Goal: Information Seeking & Learning: Learn about a topic

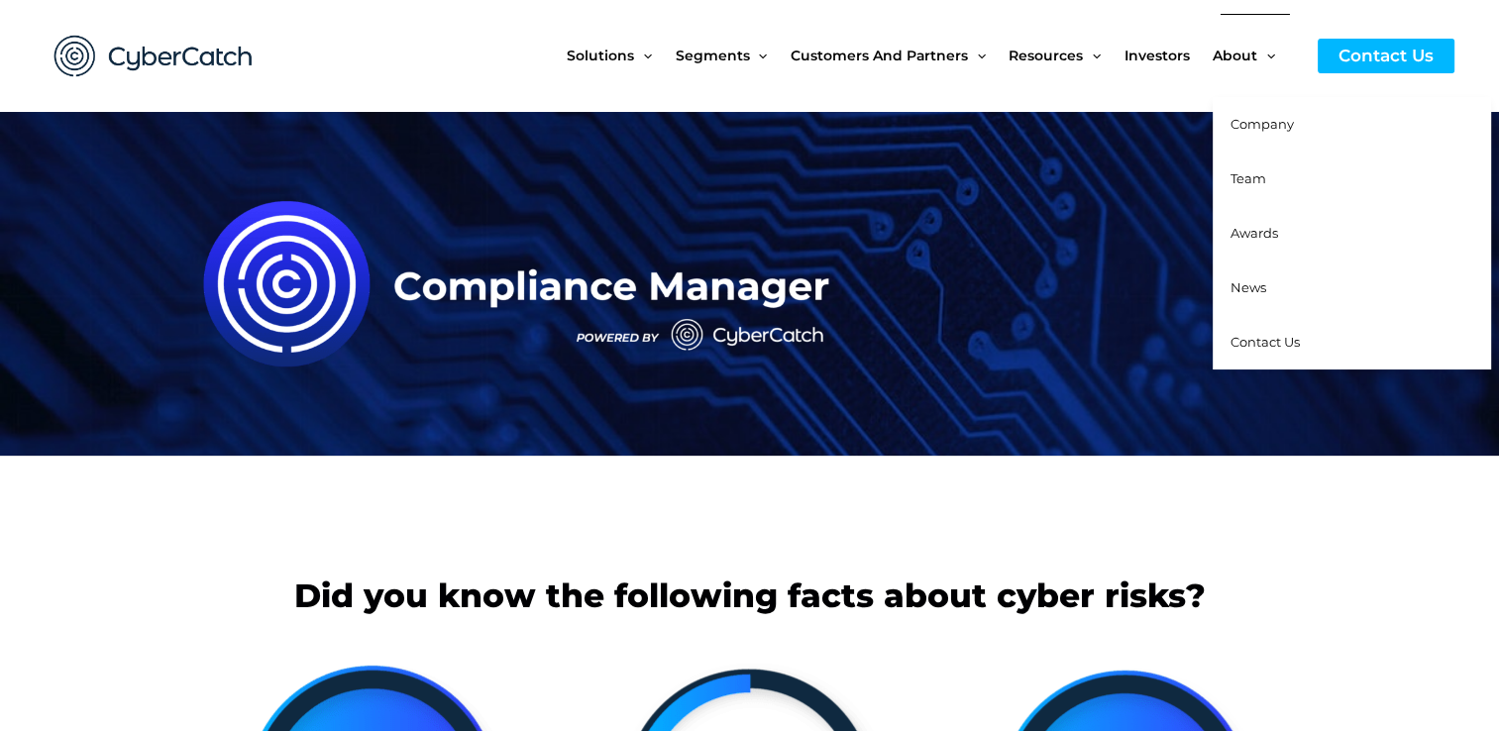
click at [1250, 125] on span "Company" at bounding box center [1262, 124] width 63 height 16
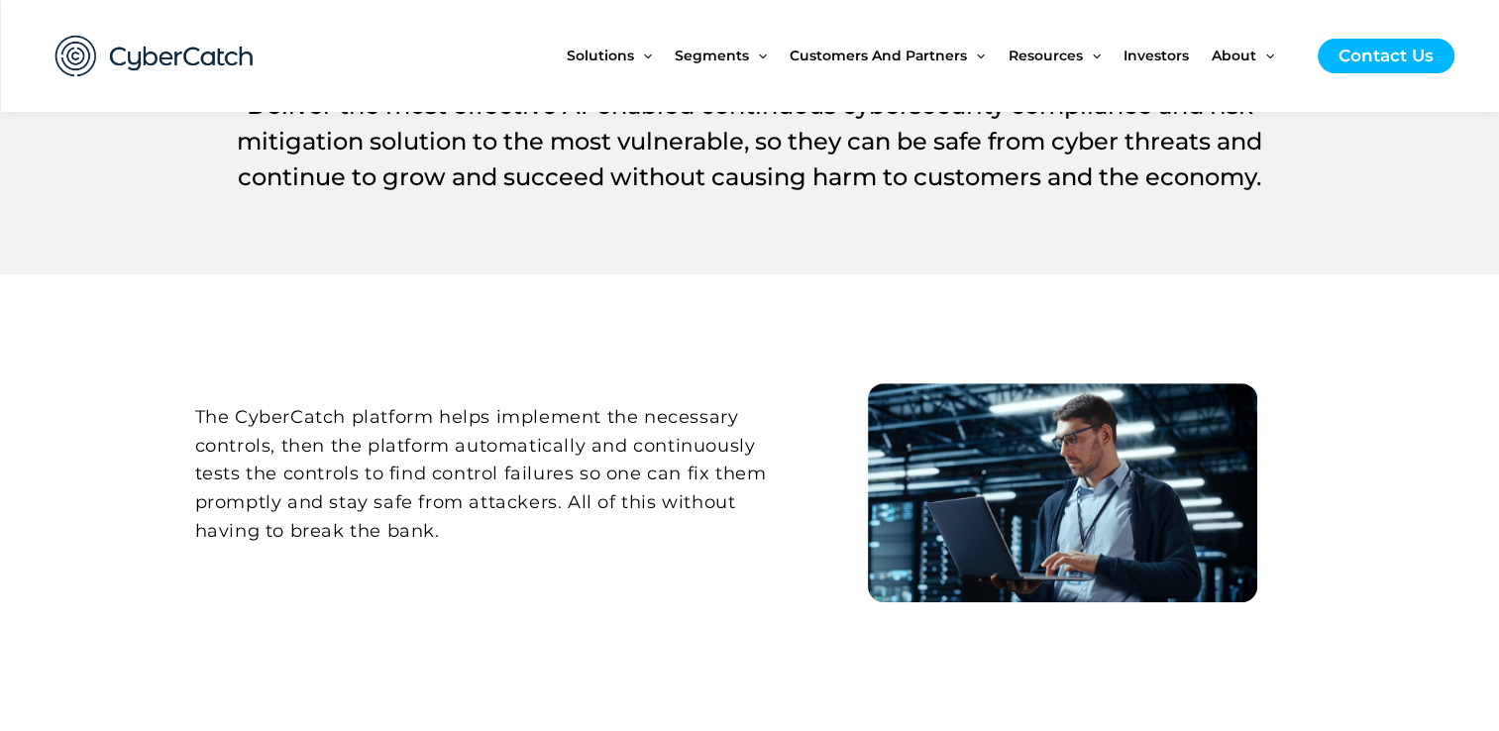
scroll to position [793, 0]
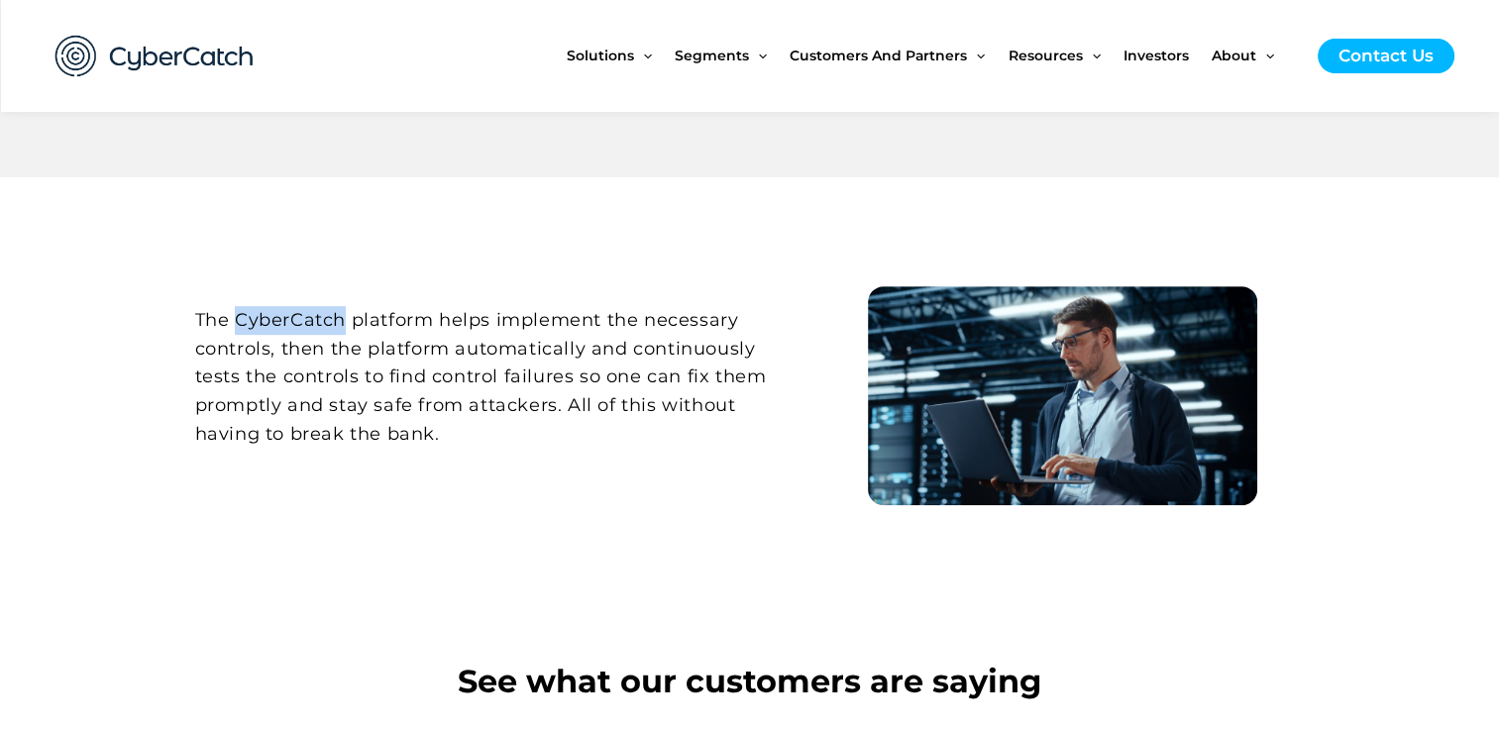
drag, startPoint x: 240, startPoint y: 321, endPoint x: 346, endPoint y: 321, distance: 106.0
click at [346, 321] on h2 "The CyberCatch platform helps implement the necessary controls, then the platfo…" at bounding box center [498, 377] width 607 height 143
copy h2 "CyberCatch"
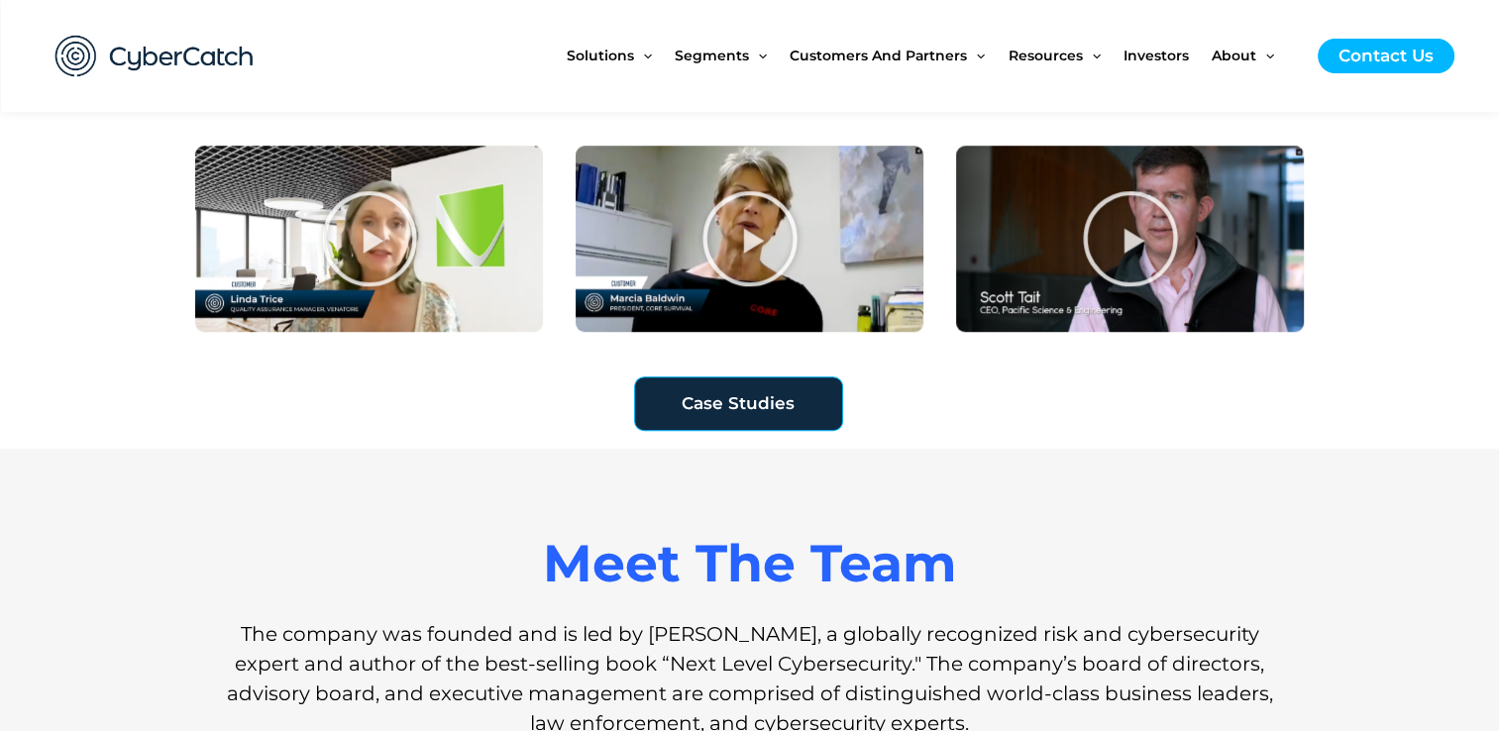
scroll to position [1585, 0]
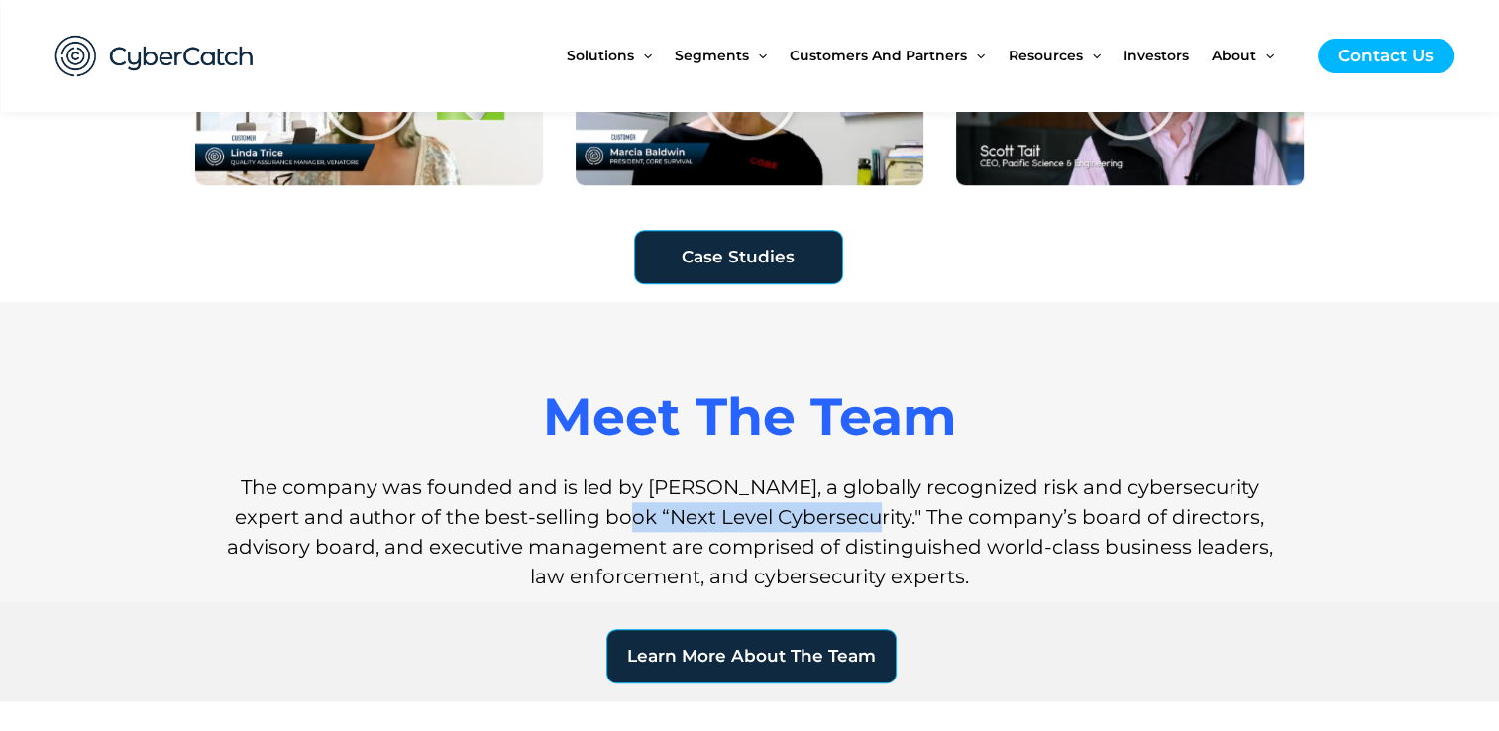
drag, startPoint x: 577, startPoint y: 521, endPoint x: 812, endPoint y: 524, distance: 235.8
click at [812, 524] on h1 "The company was founded and is led by Sai Huda, a globally recognized risk and …" at bounding box center [750, 532] width 1050 height 119
click at [571, 509] on h1 "The company was founded and is led by Sai Huda, a globally recognized risk and …" at bounding box center [750, 532] width 1050 height 119
drag, startPoint x: 572, startPoint y: 509, endPoint x: 763, endPoint y: 511, distance: 191.2
click at [763, 511] on h1 "The company was founded and is led by Sai Huda, a globally recognized risk and …" at bounding box center [750, 532] width 1050 height 119
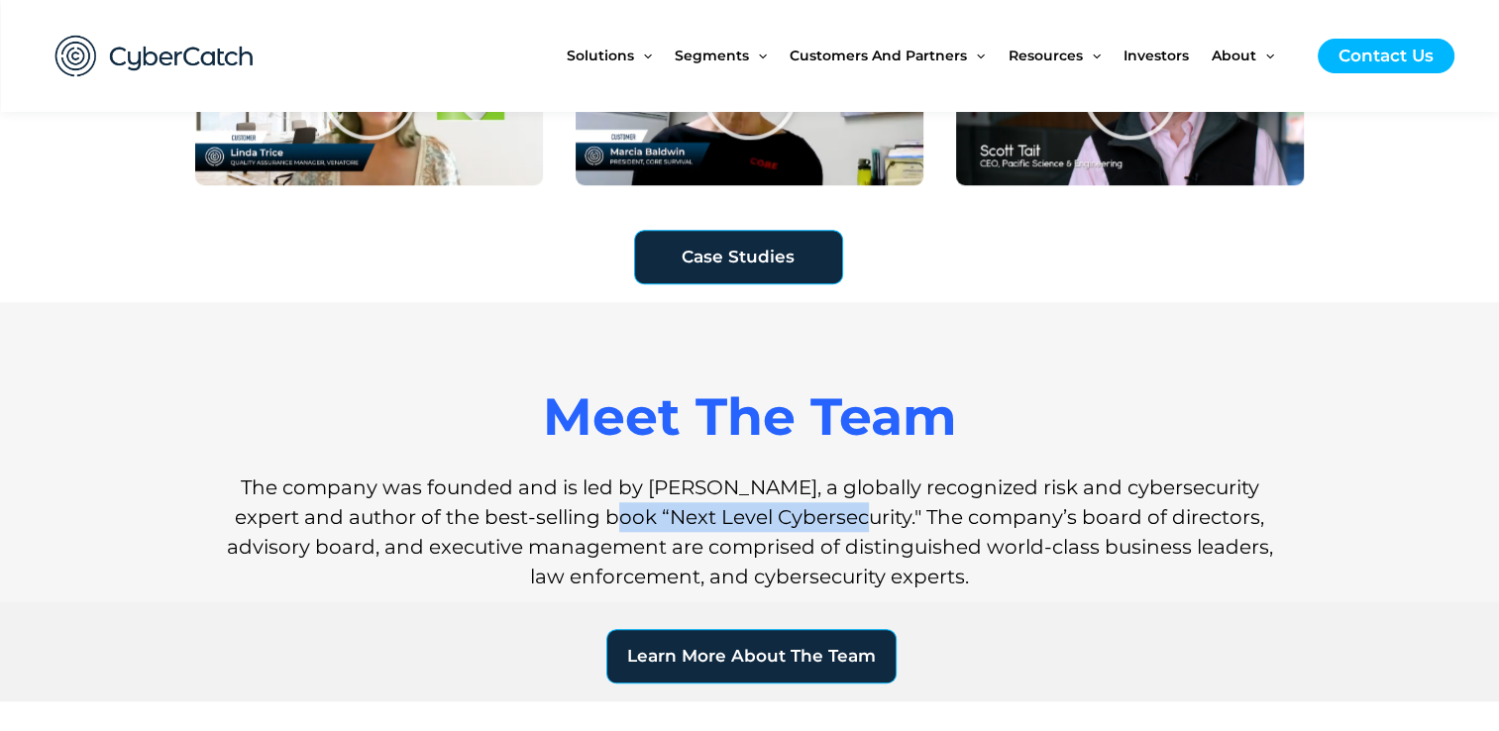
copy h1 "Next Level Cybersecurity"
drag, startPoint x: 629, startPoint y: 493, endPoint x: 713, endPoint y: 488, distance: 84.4
click at [713, 488] on h1 "The company was founded and is led by Sai Huda, a globally recognized risk and …" at bounding box center [750, 532] width 1050 height 119
copy h1 "Sai Huda"
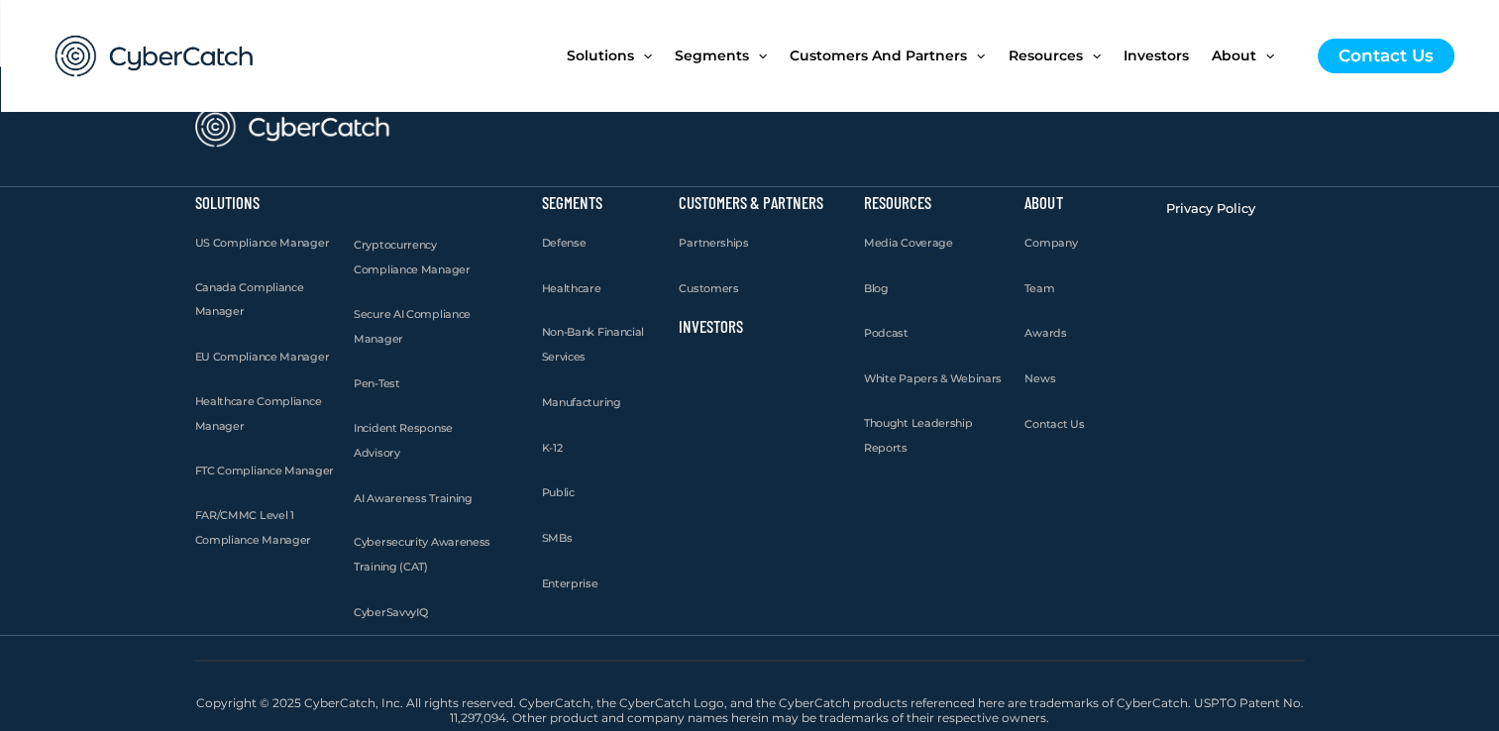
scroll to position [2860, 0]
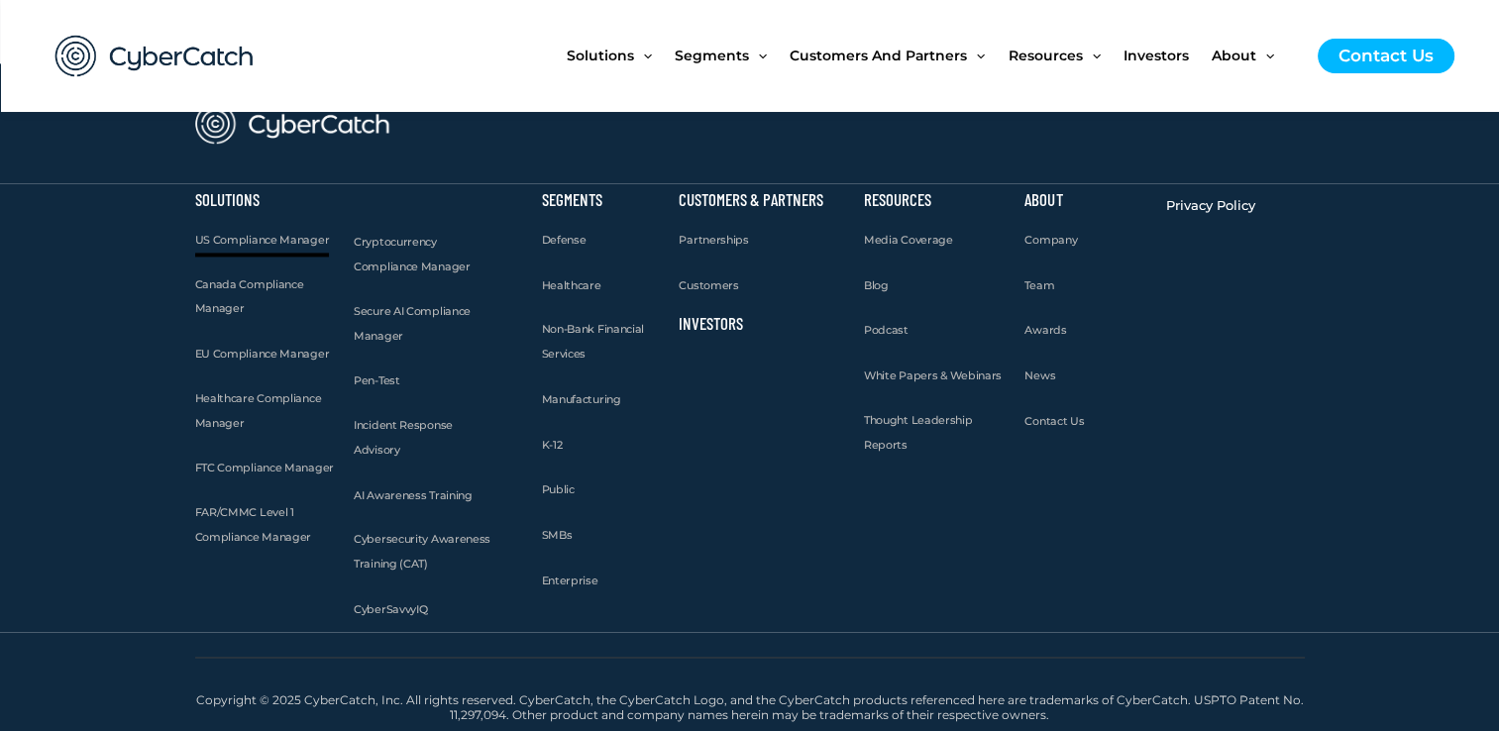
click at [273, 241] on span "US Compliance Manager" at bounding box center [262, 240] width 135 height 14
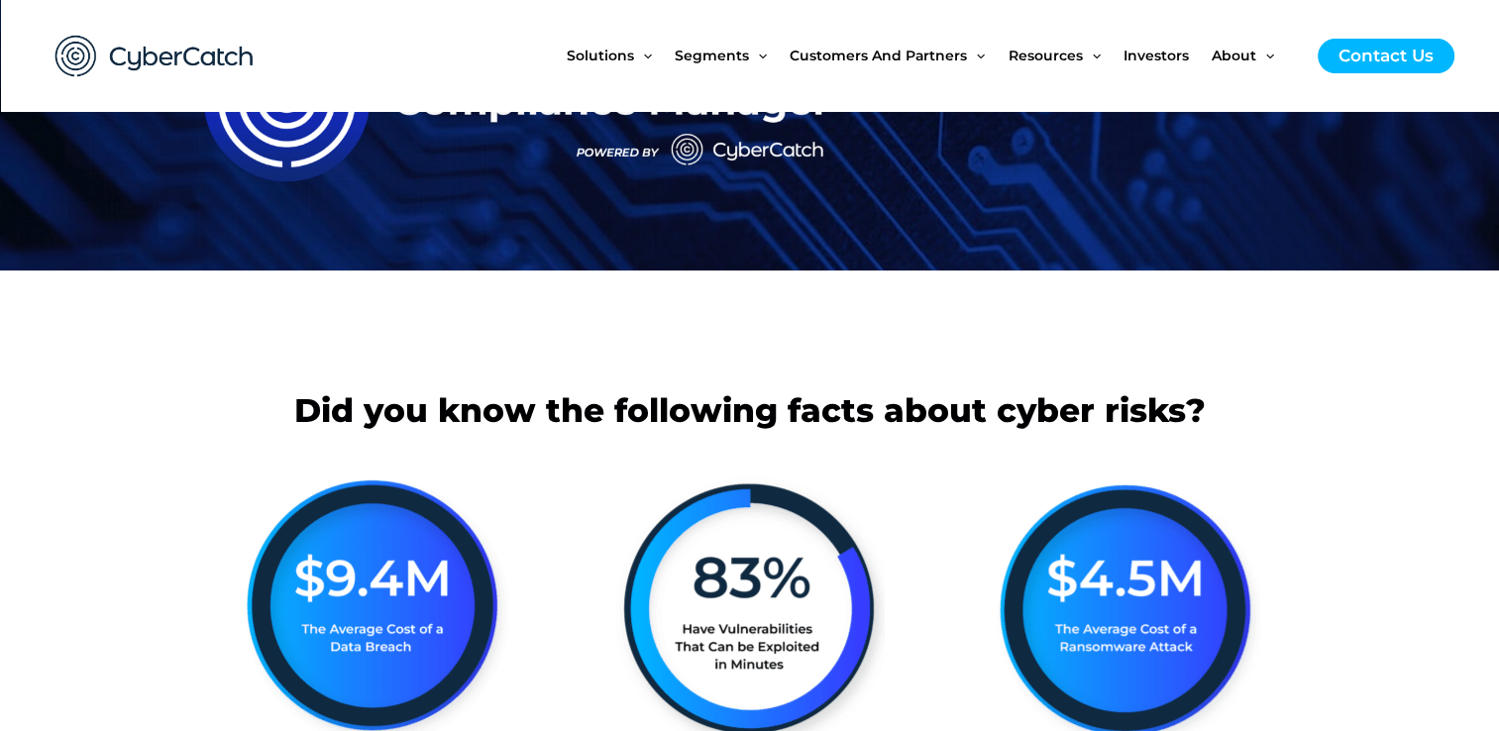
scroll to position [198, 0]
